Goal: Transaction & Acquisition: Obtain resource

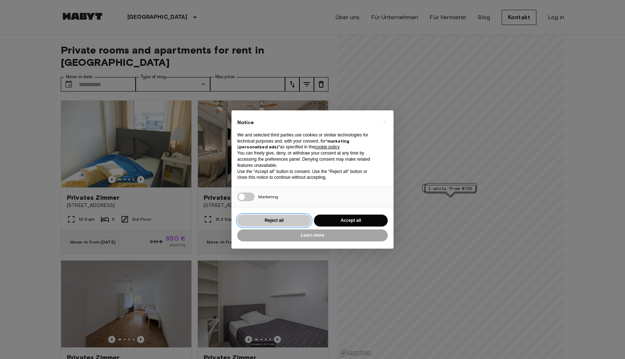
click at [271, 221] on button "Reject all" at bounding box center [274, 221] width 74 height 12
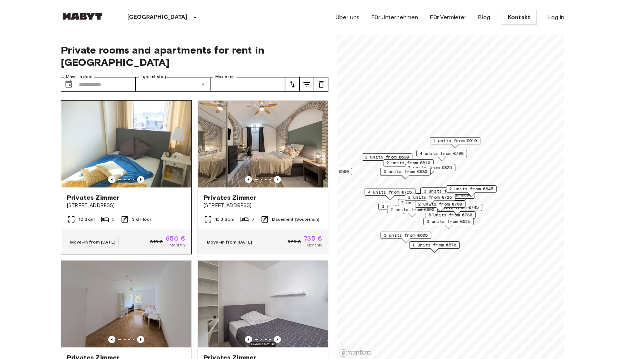
click at [140, 176] on icon "Previous image" at bounding box center [140, 179] width 7 height 7
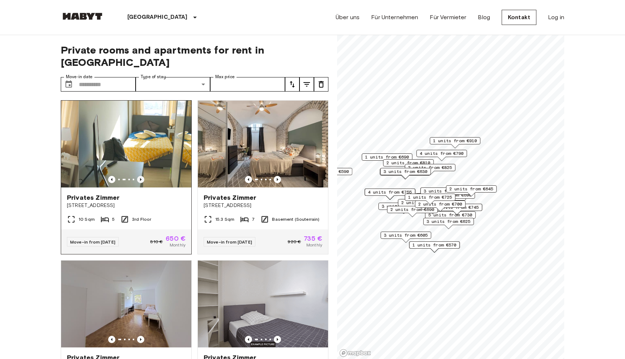
click at [140, 176] on icon "Previous image" at bounding box center [140, 179] width 7 height 7
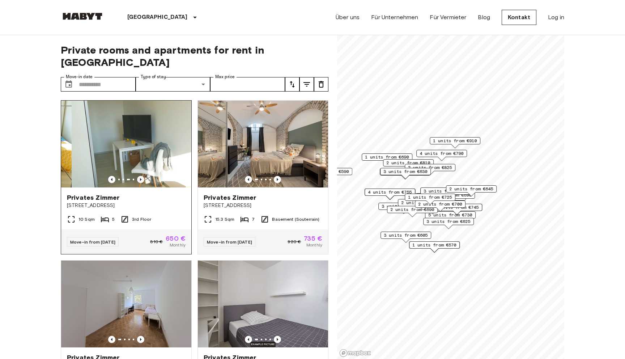
click at [140, 176] on icon "Previous image" at bounding box center [140, 179] width 7 height 7
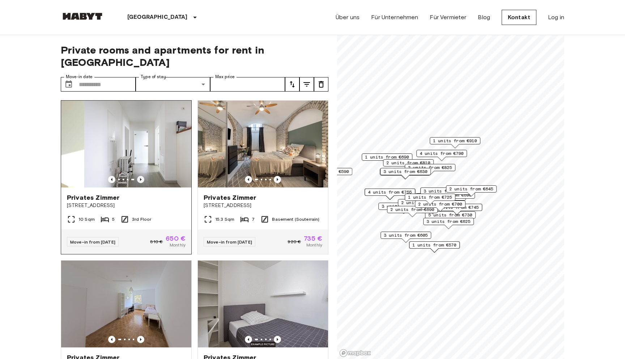
click at [140, 176] on icon "Previous image" at bounding box center [140, 179] width 7 height 7
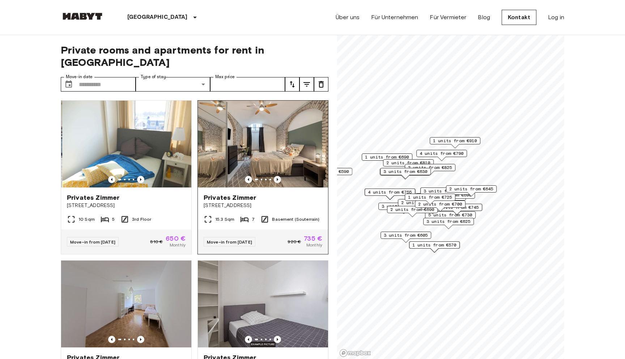
click at [276, 176] on icon "Previous image" at bounding box center [277, 179] width 7 height 7
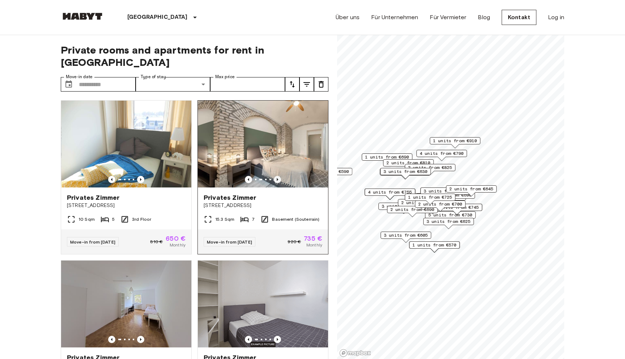
click at [276, 176] on icon "Previous image" at bounding box center [277, 179] width 7 height 7
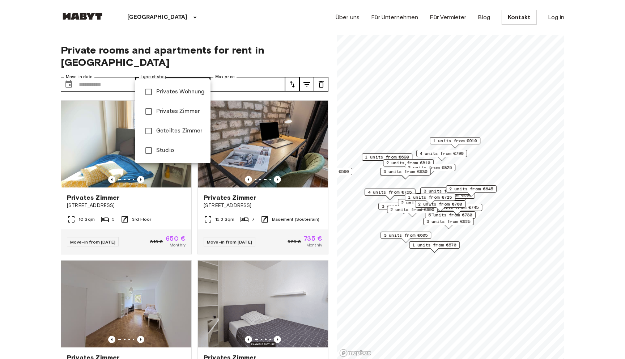
click at [254, 45] on div at bounding box center [312, 179] width 625 height 359
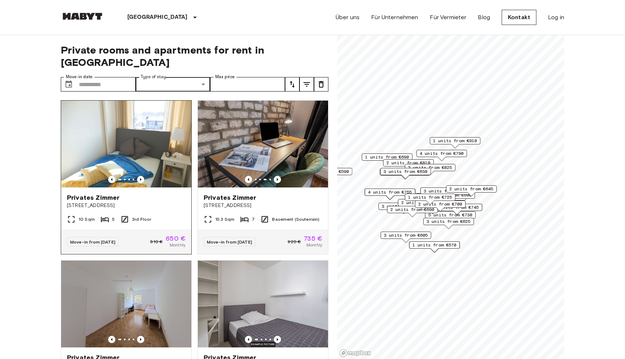
click at [157, 202] on span "[STREET_ADDRESS]" at bounding box center [126, 205] width 119 height 7
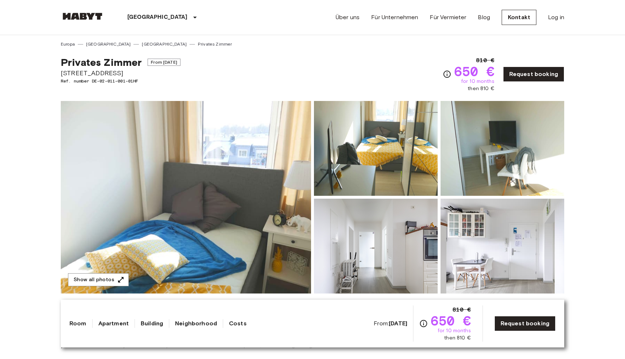
click at [270, 225] on img at bounding box center [186, 197] width 250 height 192
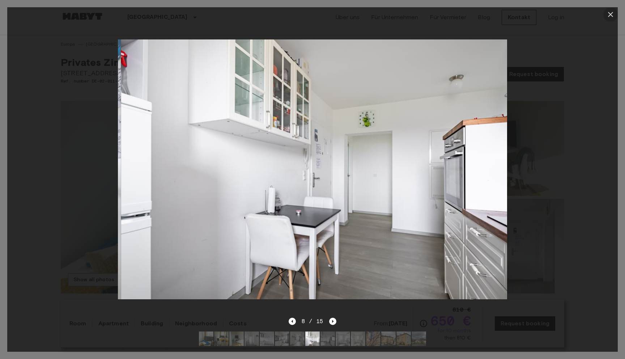
click at [608, 11] on icon "button" at bounding box center [610, 14] width 9 height 9
